Goal: Information Seeking & Learning: Learn about a topic

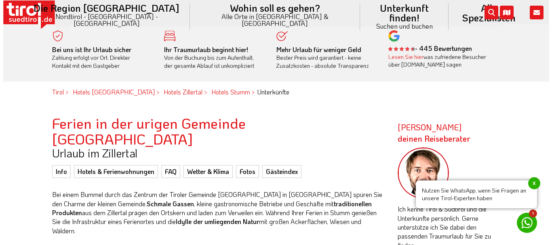
scroll to position [243, 0]
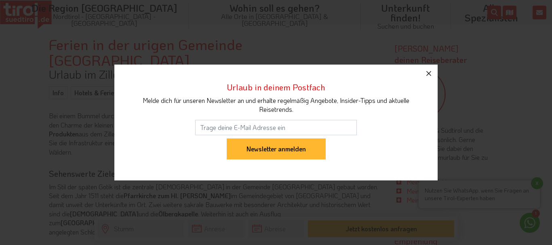
click at [430, 73] on icon "button" at bounding box center [429, 73] width 5 height 5
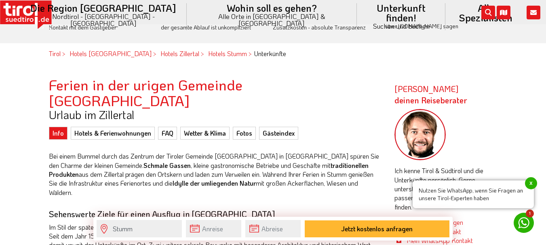
scroll to position [0, 0]
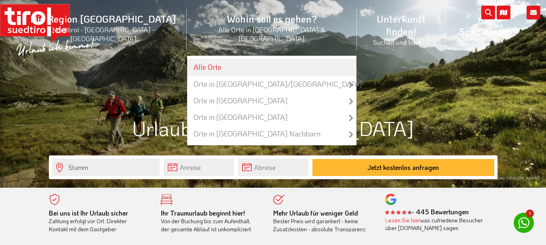
click at [243, 59] on link "Alle Orte" at bounding box center [271, 67] width 169 height 17
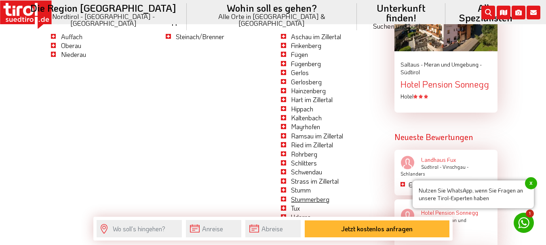
scroll to position [1092, 0]
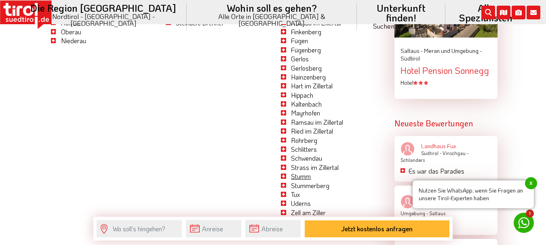
click at [300, 172] on link "Stumm" at bounding box center [301, 176] width 20 height 8
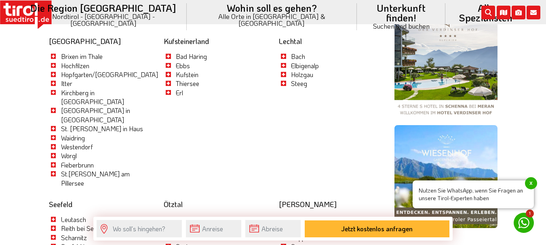
scroll to position [324, 0]
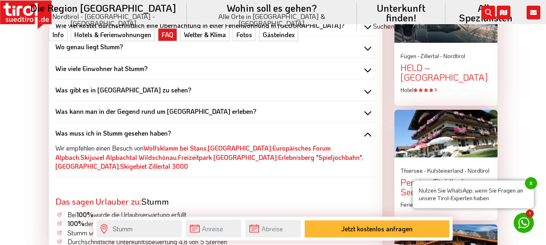
scroll to position [768, 0]
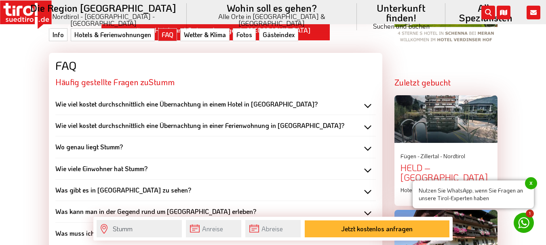
click at [101, 207] on b "Was kann man in der Gegend rund um [GEOGRAPHIC_DATA] erleben?" at bounding box center [155, 211] width 201 height 8
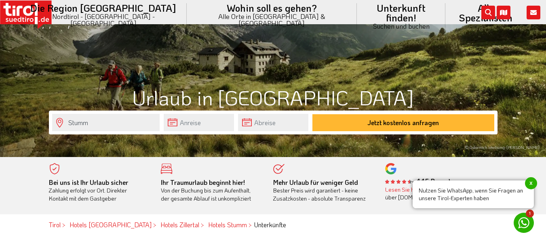
scroll to position [0, 0]
